Goal: Task Accomplishment & Management: Manage account settings

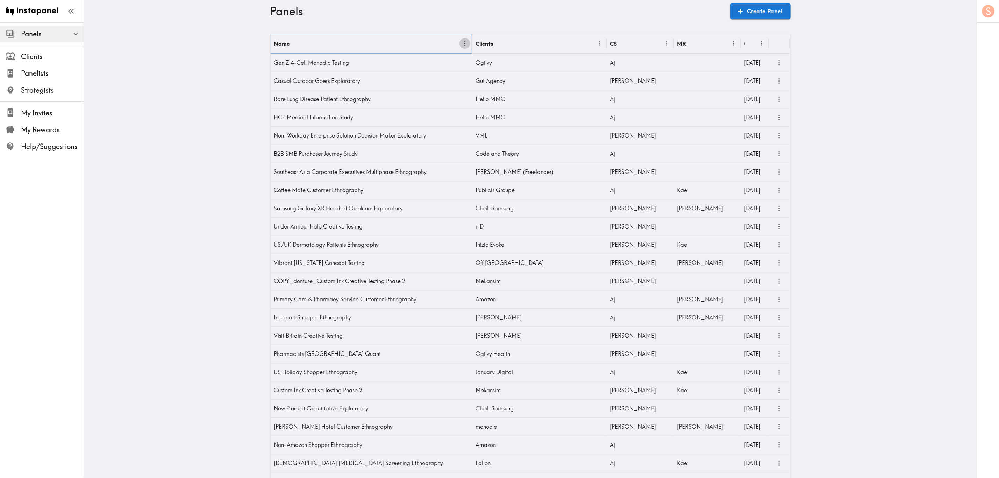
click at [463, 44] on icon "Menu" at bounding box center [464, 43] width 7 height 7
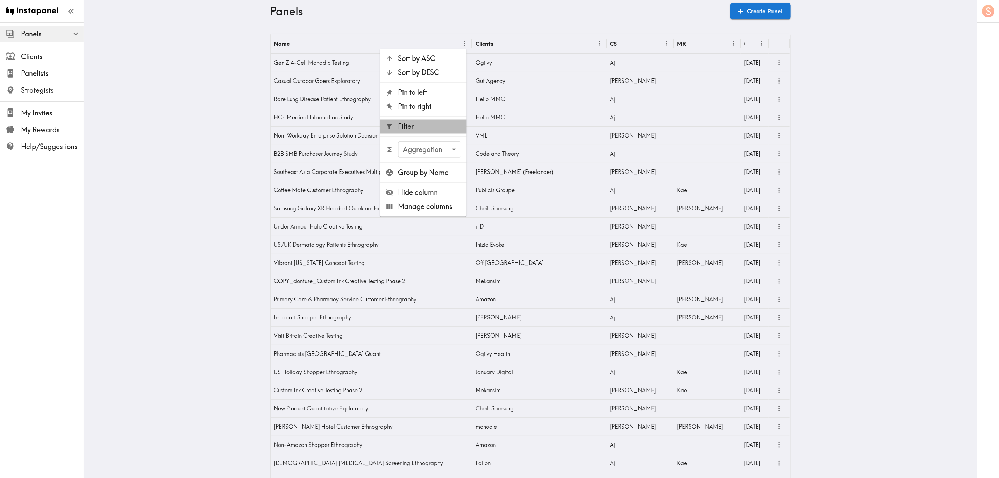
click at [446, 125] on span "Filter" at bounding box center [429, 127] width 63 height 10
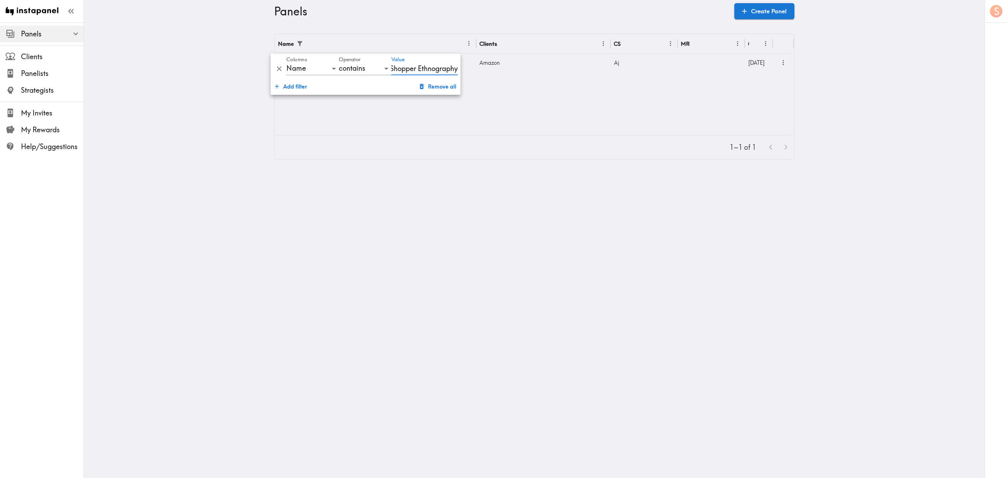
scroll to position [0, 47]
type input "Non-Amazon Shopper Ethnography"
click at [703, 63] on div at bounding box center [711, 63] width 67 height 18
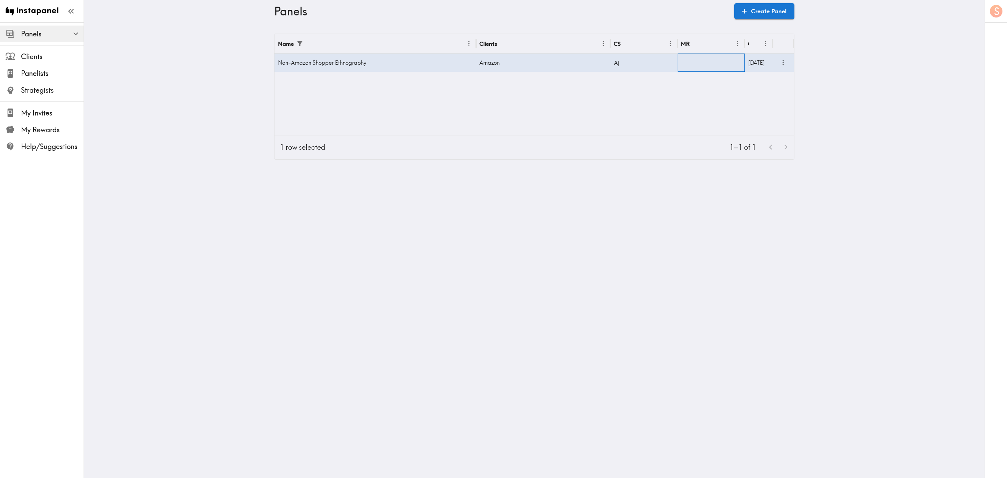
click at [703, 63] on div at bounding box center [711, 63] width 67 height 18
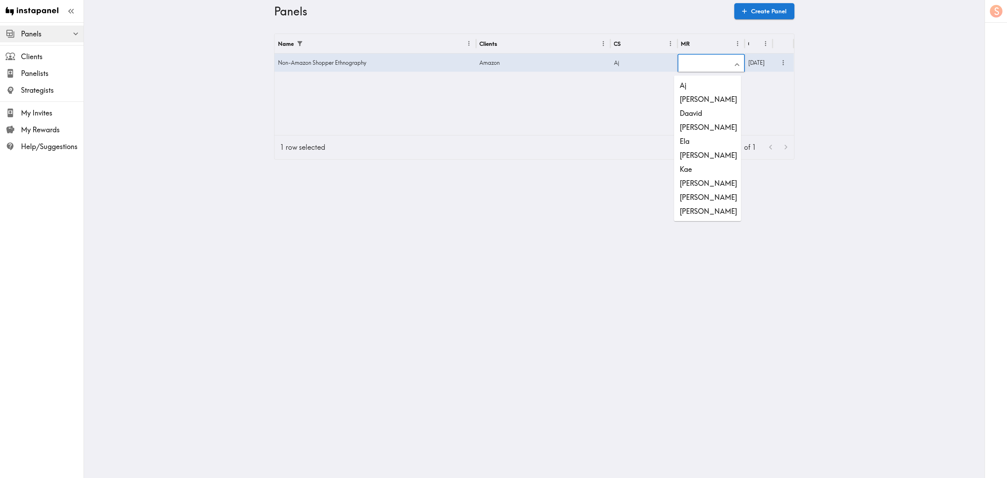
click at [699, 206] on li "[PERSON_NAME]" at bounding box center [707, 211] width 67 height 14
type input "[PERSON_NAME]"
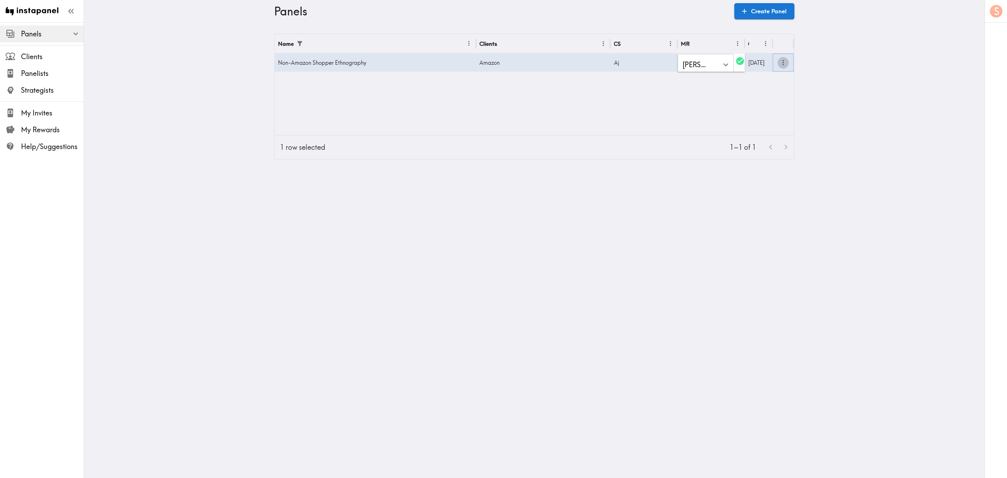
click at [783, 61] on icon "more" at bounding box center [784, 63] width 8 height 8
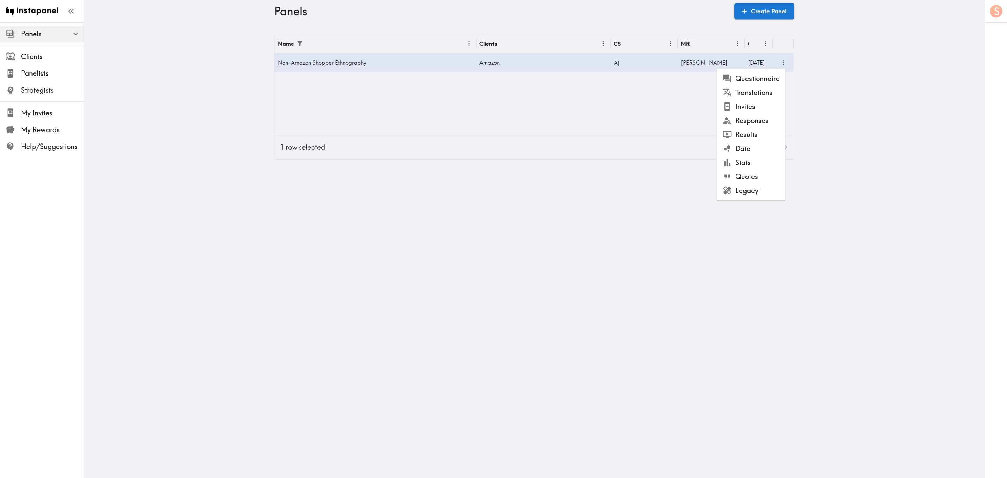
click at [775, 78] on li "Questionnaire" at bounding box center [751, 79] width 68 height 14
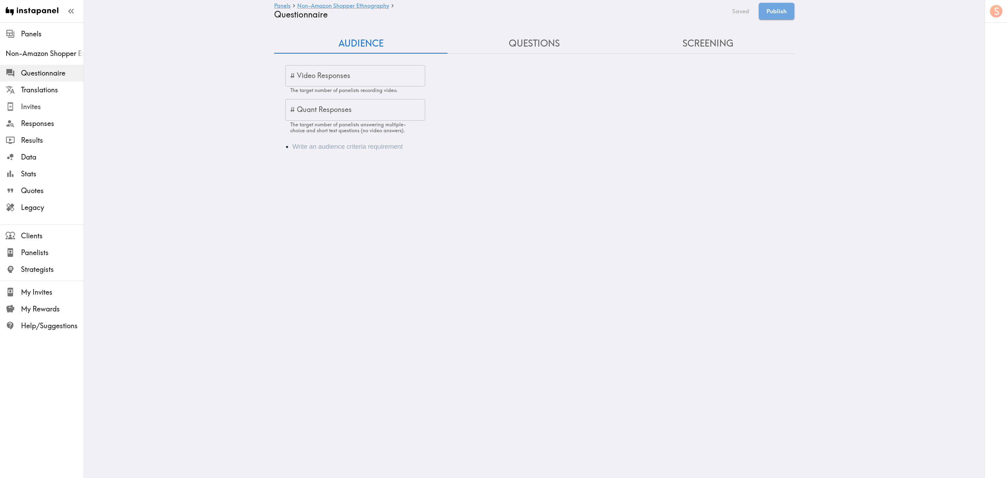
click at [59, 109] on span "Invites" at bounding box center [52, 107] width 63 height 10
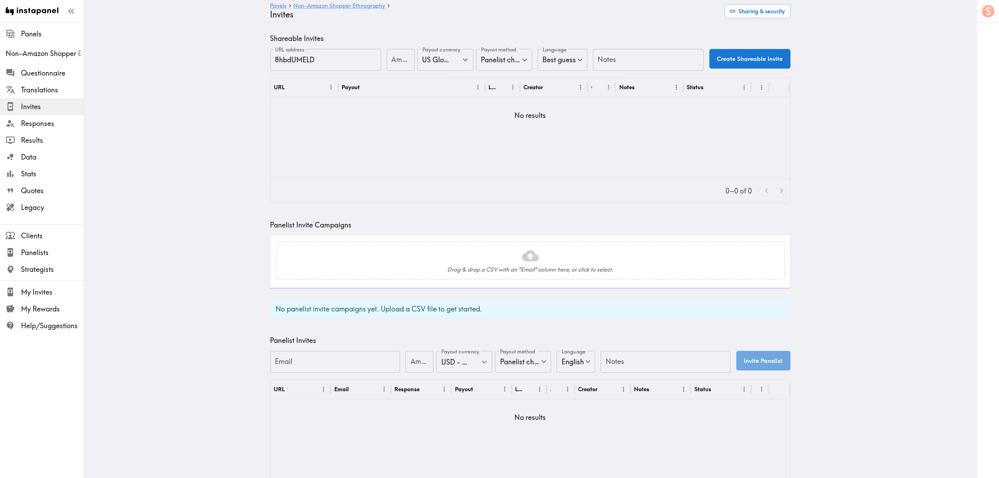
click at [69, 105] on span "Invites" at bounding box center [52, 107] width 63 height 10
click at [55, 117] on span "Responses" at bounding box center [52, 123] width 63 height 13
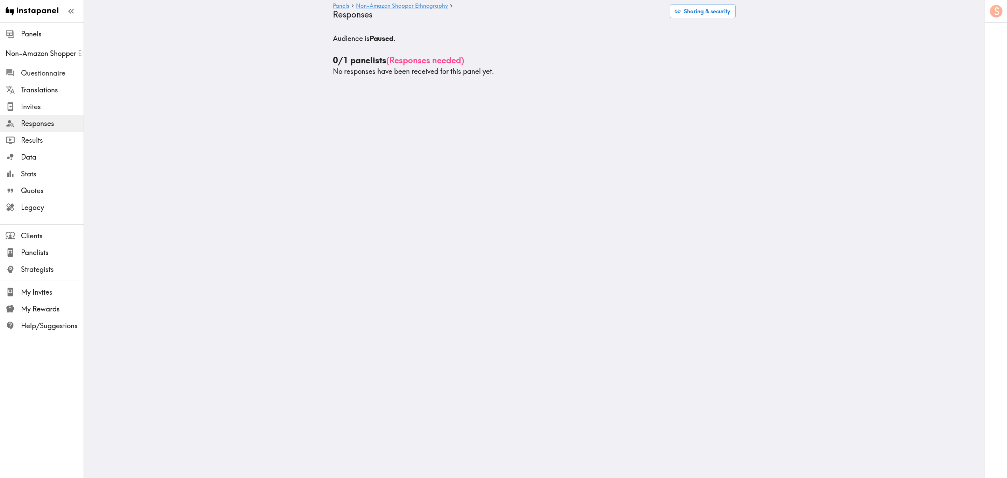
click at [75, 73] on span "Questionnaire" at bounding box center [52, 73] width 63 height 10
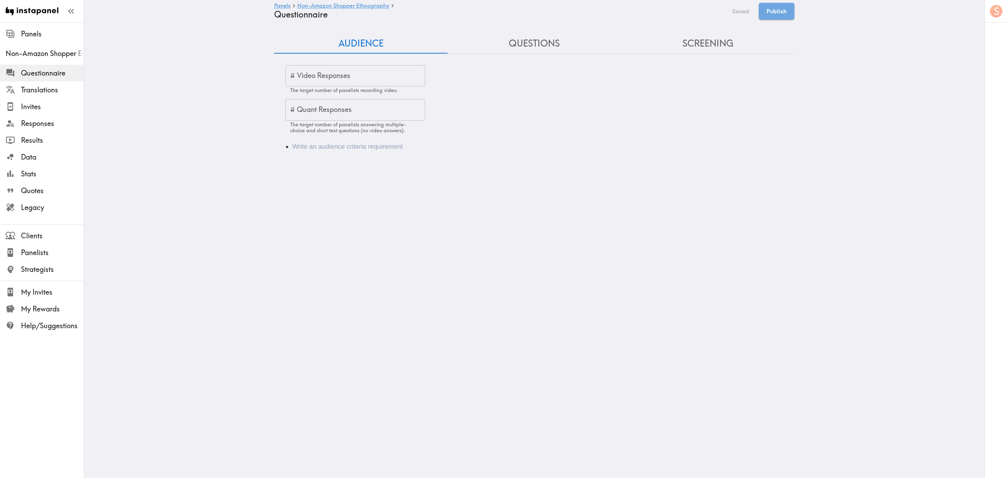
click at [546, 137] on div "Audience" at bounding box center [534, 146] width 520 height 27
